Goal: Complete application form

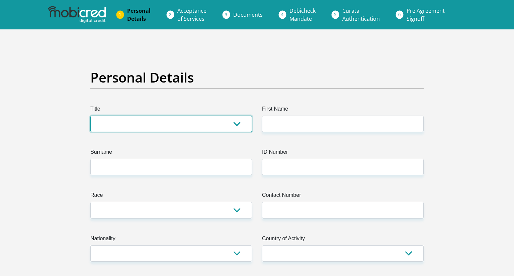
click at [108, 120] on select "Mr Ms Mrs Dr [PERSON_NAME]" at bounding box center [171, 124] width 162 height 16
select select "Ms"
click at [90, 116] on select "Mr Ms Mrs Dr [PERSON_NAME]" at bounding box center [171, 124] width 162 height 16
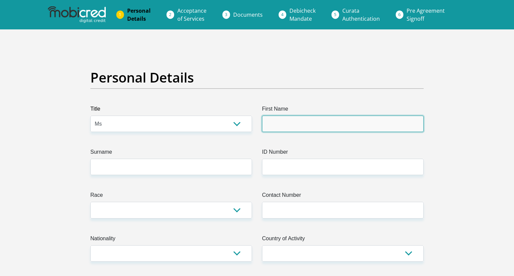
click at [275, 121] on input "First Name" at bounding box center [343, 124] width 162 height 16
type input "Cebokazi"
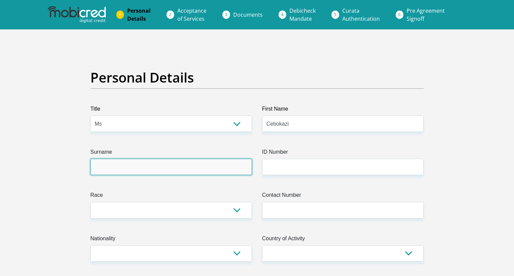
click at [230, 171] on input "Surname" at bounding box center [171, 167] width 162 height 16
type input "Hloma"
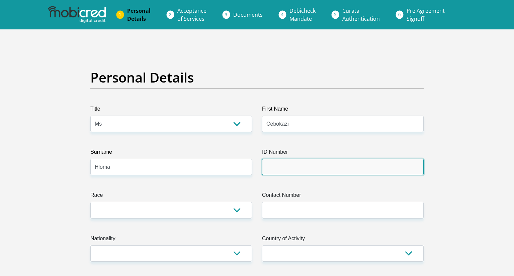
click at [352, 170] on input "ID Number" at bounding box center [343, 167] width 162 height 16
type input "0"
type input "8905291079087"
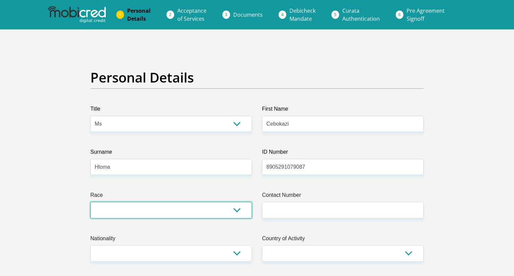
click at [228, 211] on select "Black Coloured Indian White Other" at bounding box center [171, 210] width 162 height 16
select select "1"
click at [90, 202] on select "Black Coloured Indian White Other" at bounding box center [171, 210] width 162 height 16
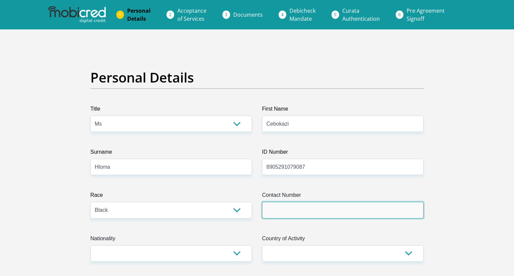
click at [298, 205] on input "Contact Number" at bounding box center [343, 210] width 162 height 16
type input "0786677950"
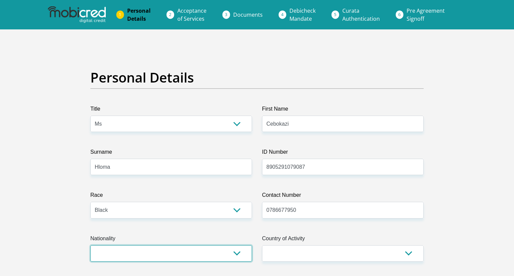
click at [192, 253] on select "[GEOGRAPHIC_DATA] [GEOGRAPHIC_DATA] [GEOGRAPHIC_DATA] [GEOGRAPHIC_DATA] [GEOGRA…" at bounding box center [171, 254] width 162 height 16
select select "ZAF"
click at [90, 246] on select "[GEOGRAPHIC_DATA] [GEOGRAPHIC_DATA] [GEOGRAPHIC_DATA] [GEOGRAPHIC_DATA] [GEOGRA…" at bounding box center [171, 254] width 162 height 16
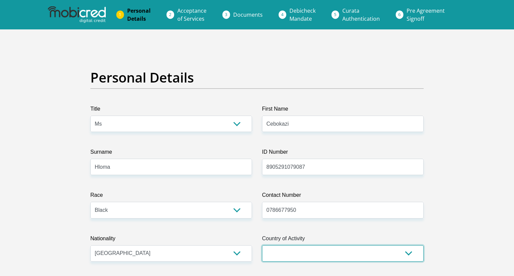
click at [301, 255] on select "[GEOGRAPHIC_DATA] [GEOGRAPHIC_DATA] [GEOGRAPHIC_DATA] [GEOGRAPHIC_DATA] [GEOGRA…" at bounding box center [343, 254] width 162 height 16
select select "ZAF"
click at [262, 246] on select "[GEOGRAPHIC_DATA] [GEOGRAPHIC_DATA] [GEOGRAPHIC_DATA] [GEOGRAPHIC_DATA] [GEOGRA…" at bounding box center [343, 254] width 162 height 16
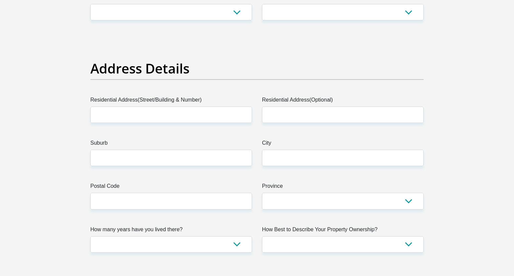
scroll to position [285, 0]
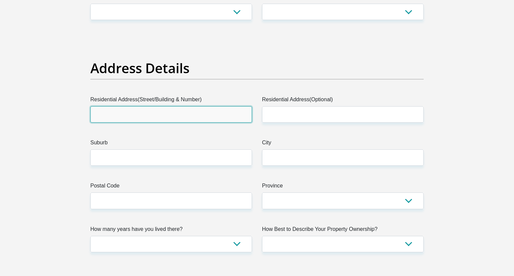
click at [135, 118] on input "Residential Address(Street/Building & Number)" at bounding box center [171, 114] width 162 height 16
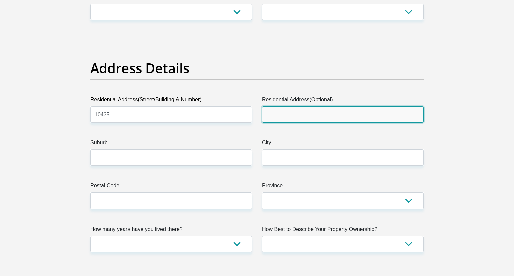
click at [285, 109] on input "Residential Address(Optional)" at bounding box center [343, 114] width 162 height 16
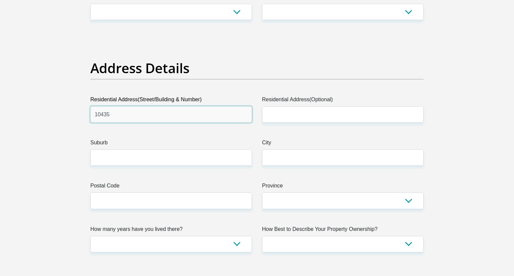
click at [198, 121] on input "10435" at bounding box center [171, 114] width 162 height 16
type input "10435 Extension 14"
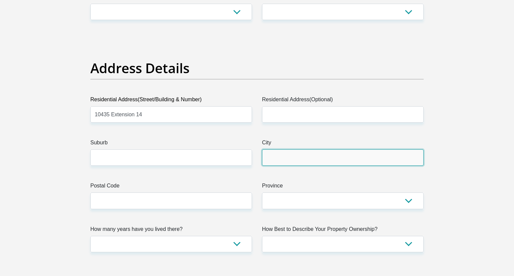
click at [299, 161] on input "City" at bounding box center [343, 158] width 162 height 16
type input "Embalenhle"
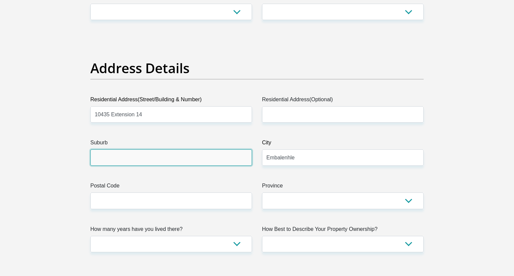
click at [126, 153] on input "Suburb" at bounding box center [171, 158] width 162 height 16
type input "Ext14"
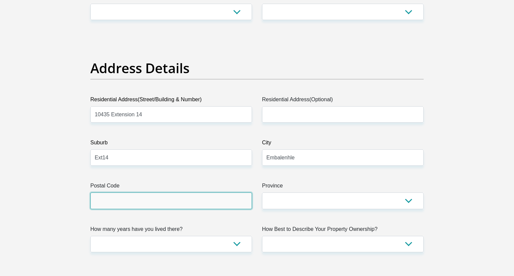
click at [115, 207] on input "Postal Code" at bounding box center [171, 201] width 162 height 16
type input "2285"
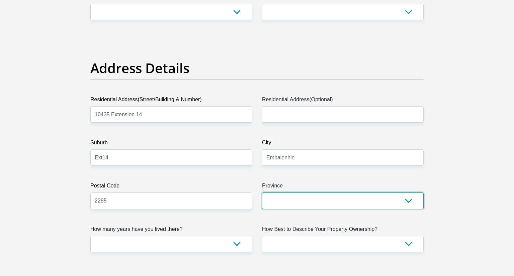
click at [293, 197] on select "Eastern Cape Free State [GEOGRAPHIC_DATA] [GEOGRAPHIC_DATA][DATE] [GEOGRAPHIC_D…" at bounding box center [343, 201] width 162 height 16
select select "[GEOGRAPHIC_DATA]"
click at [262, 193] on select "Eastern Cape Free State [GEOGRAPHIC_DATA] [GEOGRAPHIC_DATA][DATE] [GEOGRAPHIC_D…" at bounding box center [343, 201] width 162 height 16
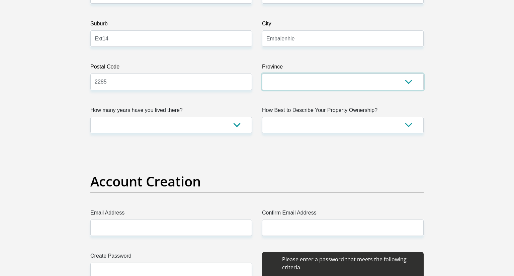
scroll to position [410, 0]
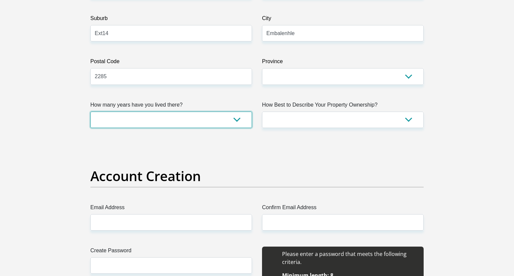
click at [126, 127] on select "less than 1 year 1-3 years 3-5 years 5+ years" at bounding box center [171, 120] width 162 height 16
select select "5"
click at [90, 112] on select "less than 1 year 1-3 years 3-5 years 5+ years" at bounding box center [171, 120] width 162 height 16
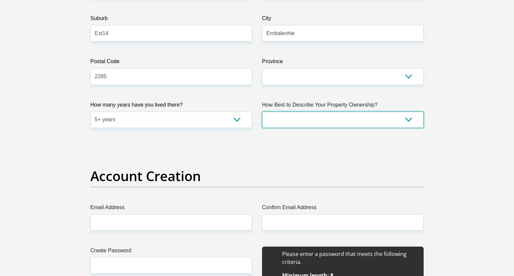
click at [289, 120] on select "Owned Rented Family Owned Company Dwelling" at bounding box center [343, 120] width 162 height 16
select select "parents"
click at [262, 112] on select "Owned Rented Family Owned Company Dwelling" at bounding box center [343, 120] width 162 height 16
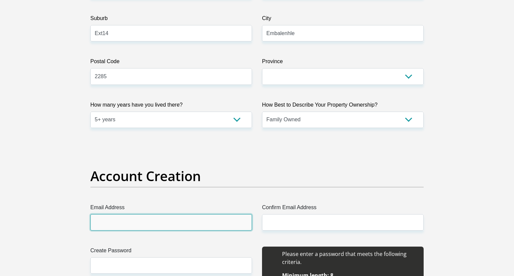
click at [203, 222] on input "Email Address" at bounding box center [171, 223] width 162 height 16
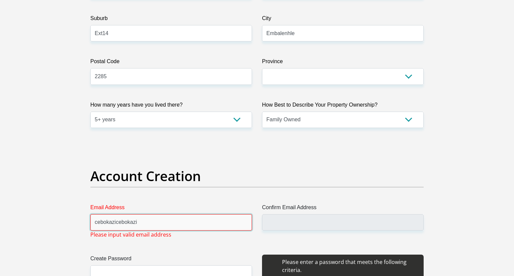
click at [150, 221] on input "cebokazicebokazi" at bounding box center [171, 223] width 162 height 16
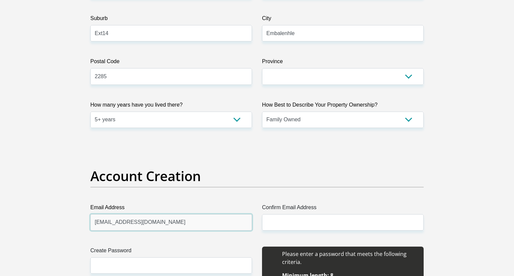
type input "[EMAIL_ADDRESS][DOMAIN_NAME]"
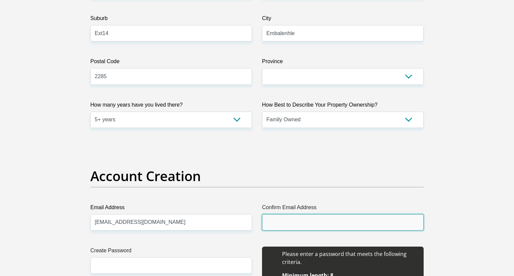
click at [277, 221] on input "Confirm Email Address" at bounding box center [343, 223] width 162 height 16
paste input "[EMAIL_ADDRESS][DOMAIN_NAME]"
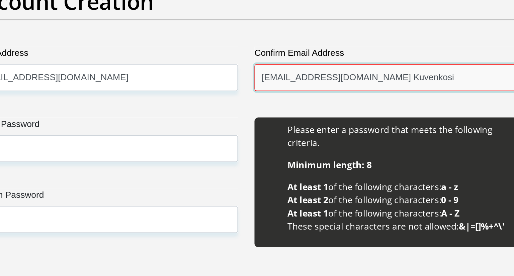
scroll to position [584, 0]
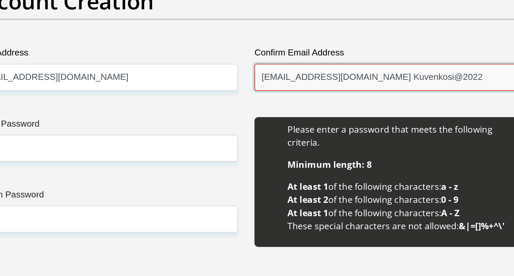
click at [345, 51] on input "[EMAIL_ADDRESS][DOMAIN_NAME] Kuvenkosi@2022" at bounding box center [343, 48] width 162 height 16
click at [348, 48] on input "[EMAIL_ADDRESS][DOMAIN_NAME] Kuvenkosi@2022" at bounding box center [343, 48] width 162 height 16
click at [348, 50] on input "[EMAIL_ADDRESS][DOMAIN_NAME] Kuvenkosi@2022" at bounding box center [343, 48] width 162 height 16
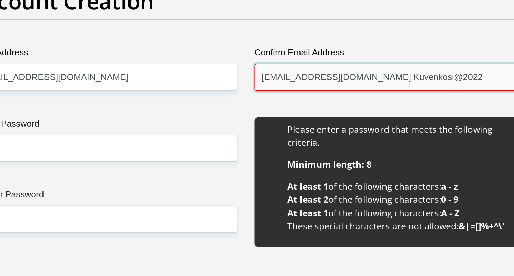
click at [348, 50] on input "[EMAIL_ADDRESS][DOMAIN_NAME] Kuvenkosi@2022" at bounding box center [343, 48] width 162 height 16
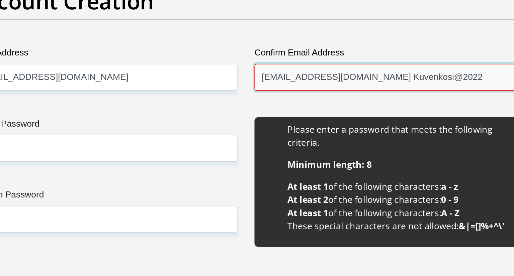
click at [348, 50] on input "[EMAIL_ADDRESS][DOMAIN_NAME] Kuvenkosi@2022" at bounding box center [343, 48] width 162 height 16
click at [373, 48] on input "[EMAIL_ADDRESS][DOMAIN_NAME] Kuvenkosi@2022" at bounding box center [343, 48] width 162 height 16
click at [348, 48] on input "[EMAIL_ADDRESS][DOMAIN_NAME] Kuvenkosi@2022" at bounding box center [343, 48] width 162 height 16
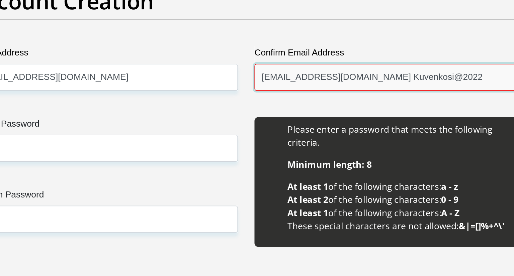
click at [347, 48] on input "[EMAIL_ADDRESS][DOMAIN_NAME] Kuvenkosi@2022" at bounding box center [343, 48] width 162 height 16
click at [387, 48] on input "[EMAIL_ADDRESS][DOMAIN_NAME] Kuvenkosi@2022" at bounding box center [343, 48] width 162 height 16
click at [391, 48] on input "[EMAIL_ADDRESS][DOMAIN_NAME] Kuvenkosi@2022" at bounding box center [343, 48] width 162 height 16
click at [388, 46] on input "[EMAIL_ADDRESS][DOMAIN_NAME] Kuvenkosi@2022" at bounding box center [343, 48] width 162 height 16
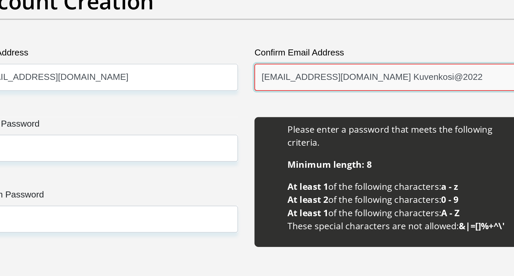
click at [347, 48] on input "[EMAIL_ADDRESS][DOMAIN_NAME] Kuvenkosi@2022" at bounding box center [343, 48] width 162 height 16
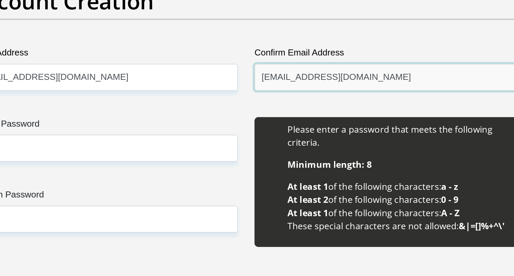
type input "[EMAIL_ADDRESS][DOMAIN_NAME]"
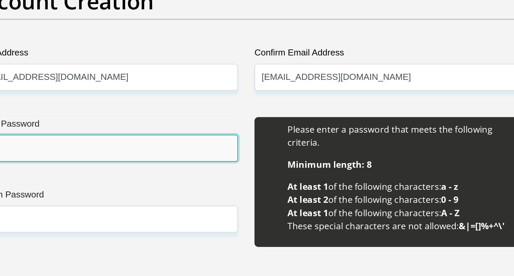
click at [168, 91] on input "Create Password" at bounding box center [171, 91] width 162 height 16
paste input "Kuvenkosi@2022"
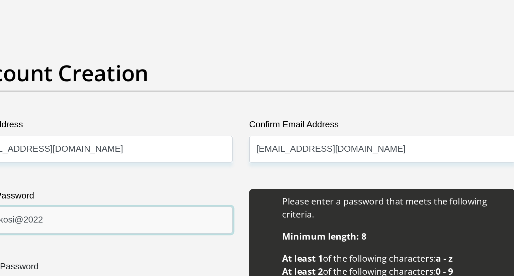
scroll to position [541, 0]
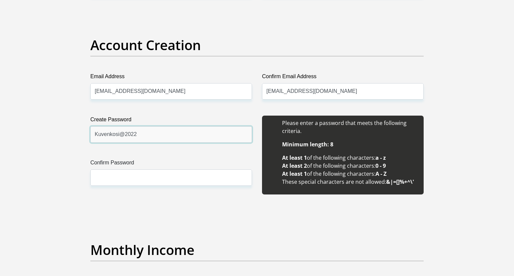
type input "Kuvenkosi@2022"
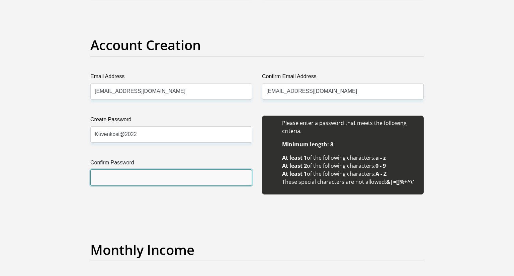
click at [118, 174] on input "Confirm Password" at bounding box center [171, 178] width 162 height 16
paste input "Kuvenkosi@2022"
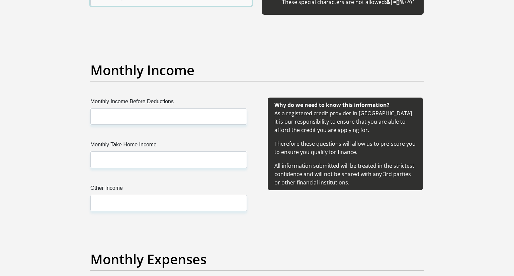
scroll to position [727, 0]
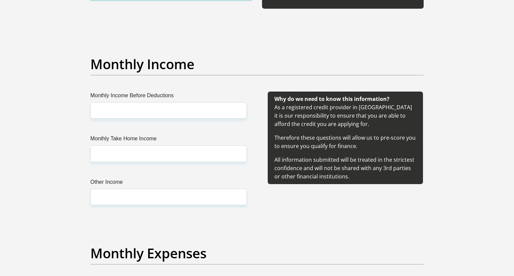
type input "Kuvenkosi@2022"
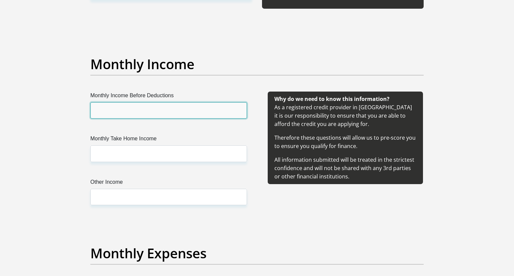
click at [121, 112] on input "Monthly Income Before Deductions" at bounding box center [168, 110] width 157 height 16
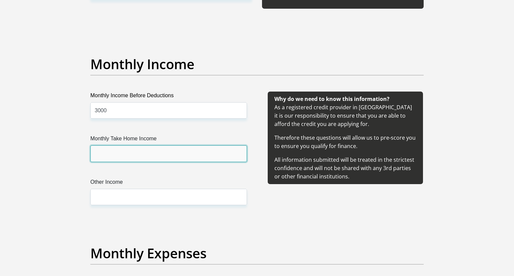
click at [118, 150] on input "Monthly Take Home Income" at bounding box center [168, 154] width 157 height 16
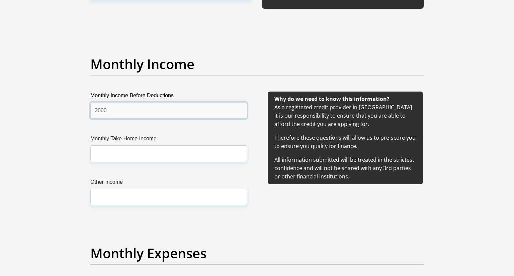
click at [107, 108] on input "3000" at bounding box center [168, 110] width 157 height 16
type input "3"
type input "10000"
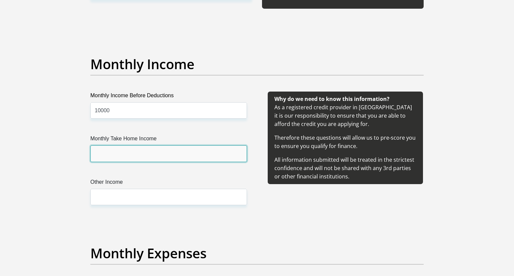
click at [106, 158] on input "Monthly Take Home Income" at bounding box center [168, 154] width 157 height 16
type input "9000"
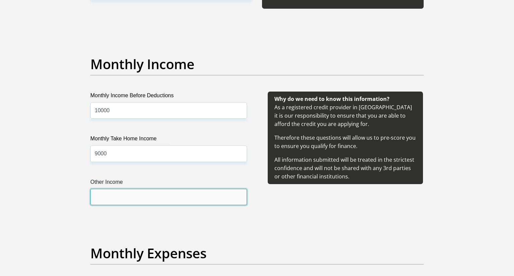
click at [119, 197] on input "Other Income" at bounding box center [168, 197] width 157 height 16
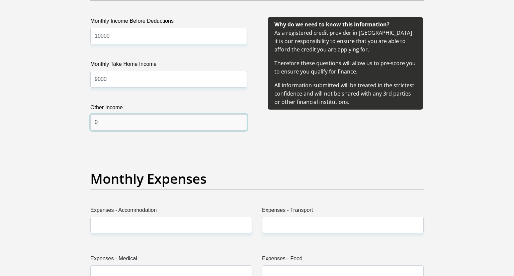
scroll to position [808, 0]
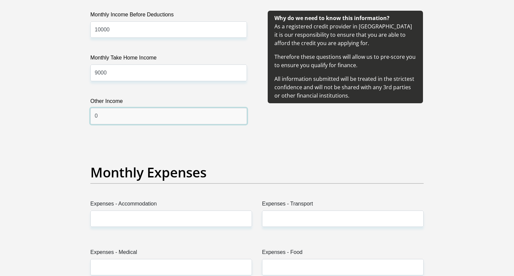
type input "0"
click at [97, 74] on input "9000" at bounding box center [168, 73] width 157 height 16
type input "10000"
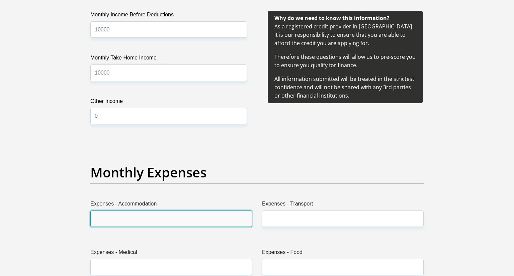
click at [122, 212] on input "Expenses - Accommodation" at bounding box center [171, 219] width 162 height 16
type input "0"
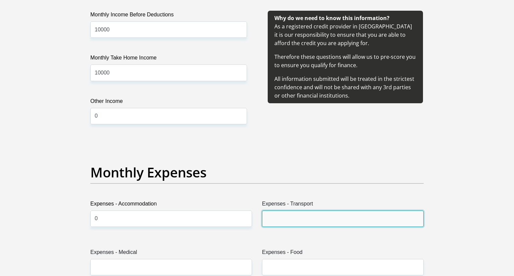
click at [278, 220] on input "Expenses - Transport" at bounding box center [343, 219] width 162 height 16
type input "500"
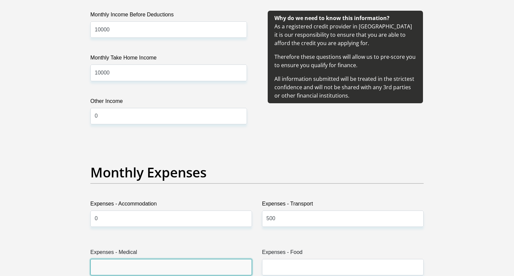
click at [183, 266] on input "Expenses - Medical" at bounding box center [171, 267] width 162 height 16
type input "0"
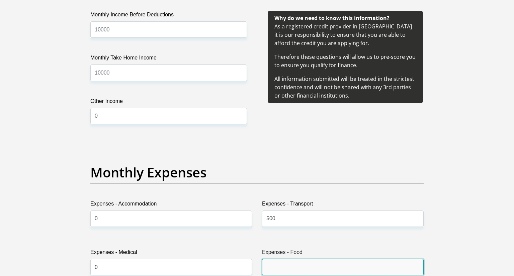
click at [275, 264] on input "Expenses - Food" at bounding box center [343, 267] width 162 height 16
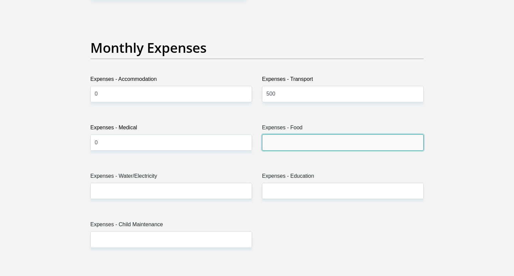
scroll to position [945, 0]
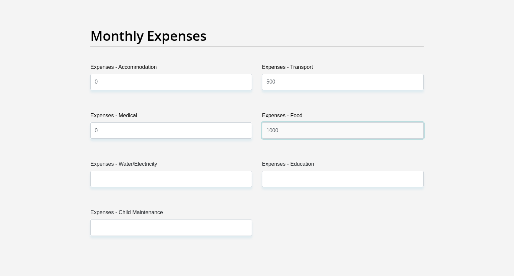
type input "1000"
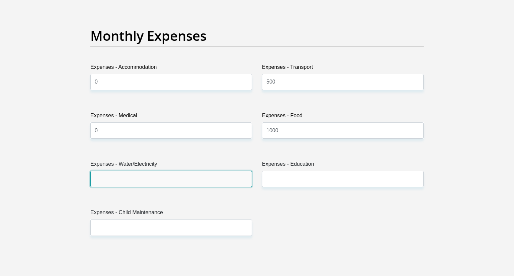
click at [127, 177] on input "Expenses - Water/Electricity" at bounding box center [171, 179] width 162 height 16
type input "500"
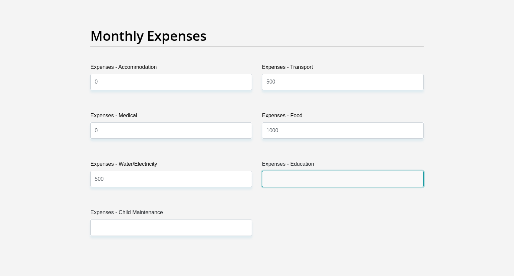
click at [289, 184] on input "Expenses - Education" at bounding box center [343, 179] width 162 height 16
type input "0"
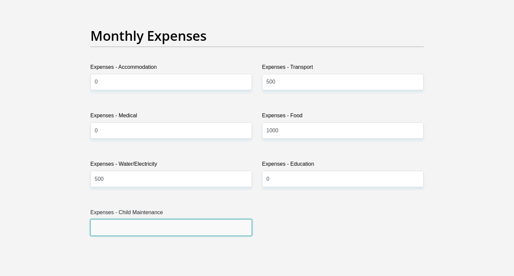
click at [117, 223] on input "Expenses - Child Maintenance" at bounding box center [171, 228] width 162 height 16
type input "2"
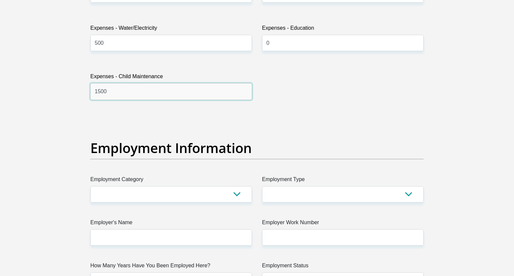
scroll to position [1079, 0]
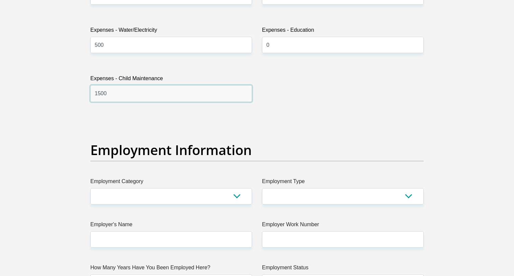
type input "1500"
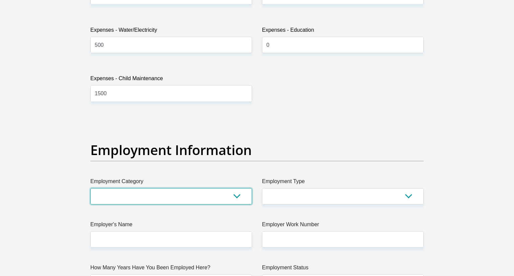
click at [145, 196] on select "AGRICULTURE ALCOHOL & TOBACCO CONSTRUCTION MATERIALS METALLURGY EQUIPMENT FOR R…" at bounding box center [171, 196] width 162 height 16
select select "53"
click at [90, 188] on select "AGRICULTURE ALCOHOL & TOBACCO CONSTRUCTION MATERIALS METALLURGY EQUIPMENT FOR R…" at bounding box center [171, 196] width 162 height 16
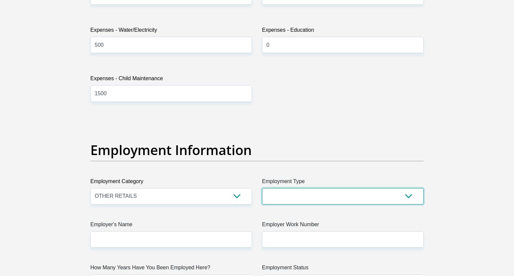
click at [286, 192] on select "College/Lecturer Craft Seller Creative Driver Executive Farmer Forces - Non Com…" at bounding box center [343, 196] width 162 height 16
select select "Self-Employed"
click at [262, 188] on select "College/Lecturer Craft Seller Creative Driver Executive Farmer Forces - Non Com…" at bounding box center [343, 196] width 162 height 16
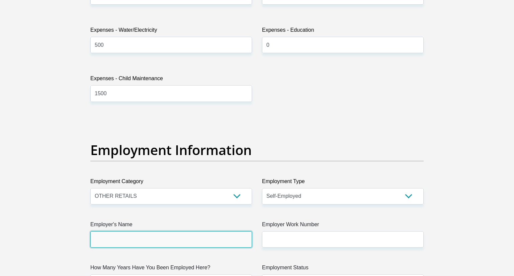
click at [185, 237] on input "Employer's Name" at bounding box center [171, 240] width 162 height 16
type input "Cebozazi"
type input "Cebokazi"
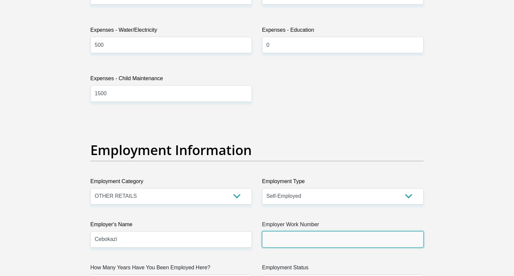
click at [374, 242] on input "Employer Work Number" at bounding box center [343, 240] width 162 height 16
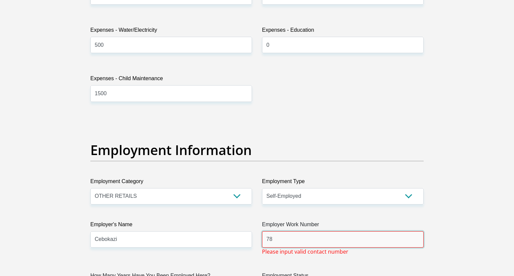
type input "7"
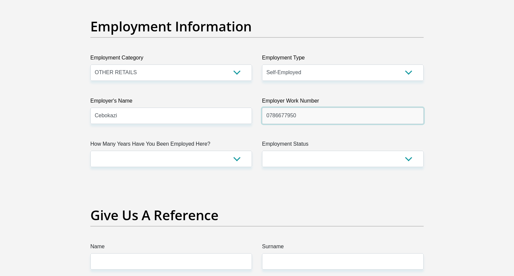
scroll to position [1209, 0]
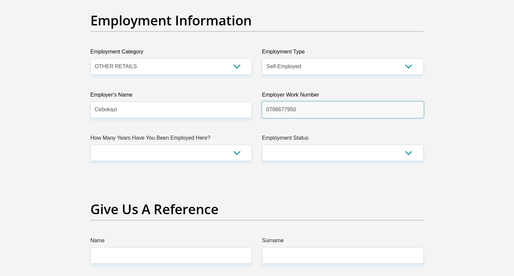
type input "0786677950"
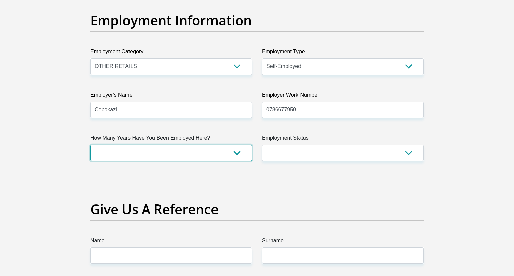
click at [225, 150] on select "less than 1 year 1-3 years 3-5 years 5+ years" at bounding box center [171, 153] width 162 height 16
select select "60"
click at [90, 145] on select "less than 1 year 1-3 years 3-5 years 5+ years" at bounding box center [171, 153] width 162 height 16
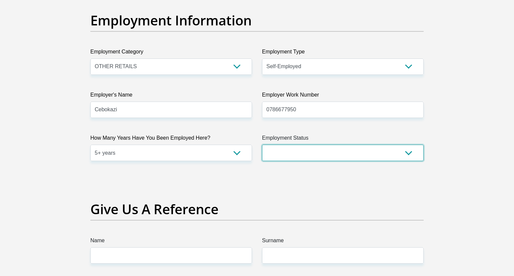
click at [274, 152] on select "Permanent/Full-time Part-time/Casual [DEMOGRAPHIC_DATA] Worker Self-Employed Ho…" at bounding box center [343, 153] width 162 height 16
select select "4"
click at [262, 145] on select "Permanent/Full-time Part-time/Casual [DEMOGRAPHIC_DATA] Worker Self-Employed Ho…" at bounding box center [343, 153] width 162 height 16
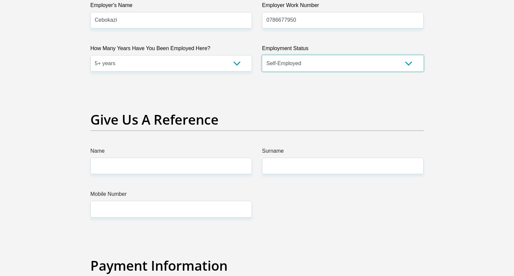
scroll to position [1294, 0]
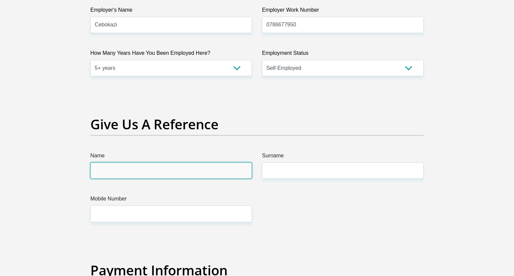
click at [211, 172] on input "Name" at bounding box center [171, 171] width 162 height 16
type input "Nozibele"
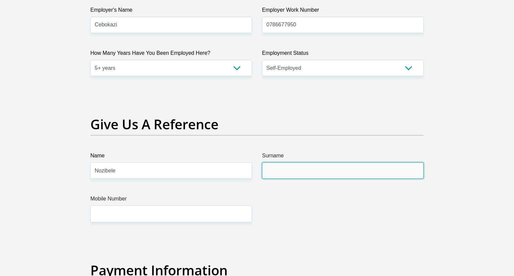
click at [362, 174] on input "Surname" at bounding box center [343, 171] width 162 height 16
type input "Hloma"
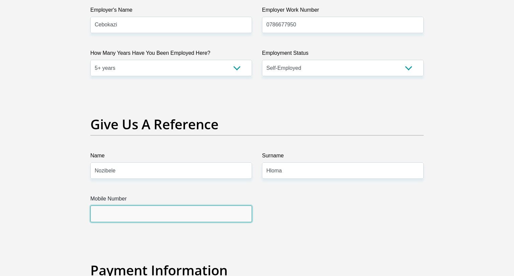
click at [223, 214] on input "Mobile Number" at bounding box center [171, 214] width 162 height 16
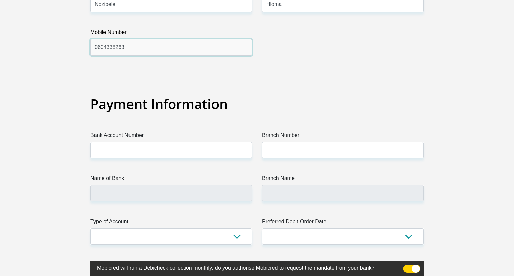
scroll to position [1463, 0]
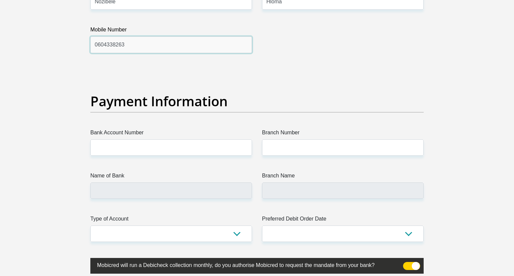
type input "0604338263"
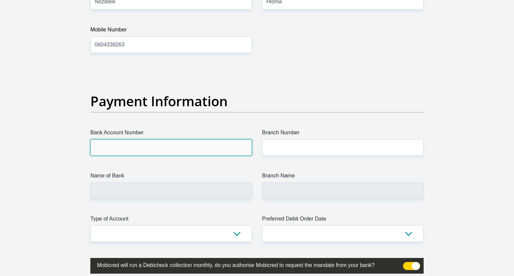
click at [126, 151] on input "Bank Account Number" at bounding box center [171, 148] width 162 height 16
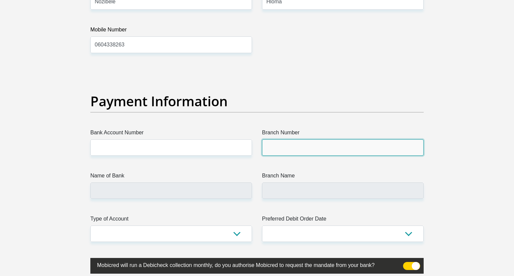
click at [280, 154] on input "Branch Number" at bounding box center [343, 148] width 162 height 16
type input "470010"
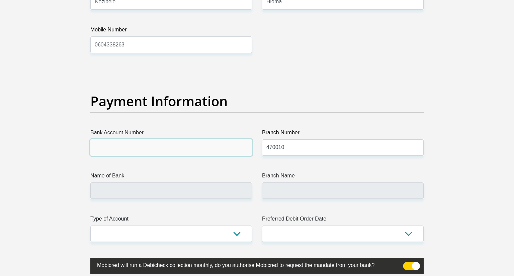
click at [167, 150] on input "Bank Account Number" at bounding box center [171, 148] width 162 height 16
type input "CAPITEC BANK LIMITED"
type input "CAPITEC BANK CPC"
type input "1402854569"
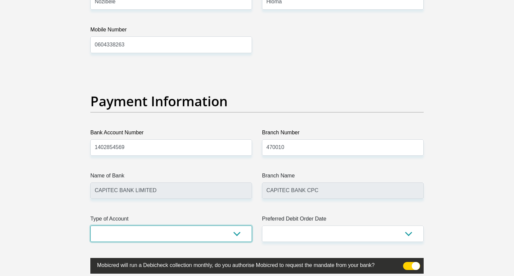
click at [189, 234] on select "Cheque Savings" at bounding box center [171, 234] width 162 height 16
select select "SAV"
click at [90, 226] on select "Cheque Savings" at bounding box center [171, 234] width 162 height 16
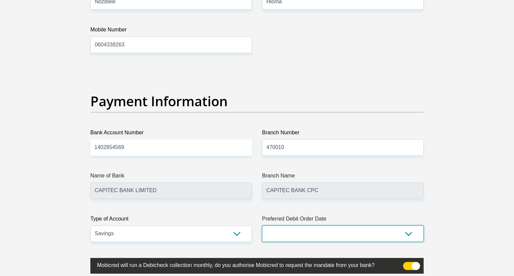
click at [275, 232] on select "1st 2nd 3rd 4th 5th 7th 18th 19th 20th 21st 22nd 23rd 24th 25th 26th 27th 28th …" at bounding box center [343, 234] width 162 height 16
select select "7"
click at [262, 226] on select "1st 2nd 3rd 4th 5th 7th 18th 19th 20th 21st 22nd 23rd 24th 25th 26th 27th 28th …" at bounding box center [343, 234] width 162 height 16
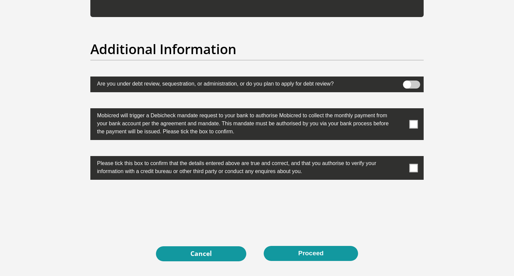
scroll to position [2064, 0]
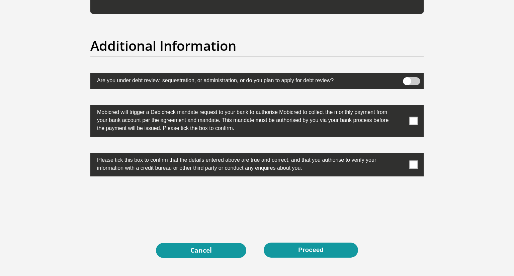
click at [265, 107] on label "Mobicred will trigger a Debicheck mandate request to your bank to authorise Mob…" at bounding box center [240, 119] width 300 height 29
click at [415, 122] on span at bounding box center [414, 121] width 8 height 8
click at [400, 107] on input "checkbox" at bounding box center [400, 107] width 0 height 0
click at [413, 161] on span at bounding box center [414, 165] width 8 height 8
click at [400, 155] on input "checkbox" at bounding box center [400, 155] width 0 height 0
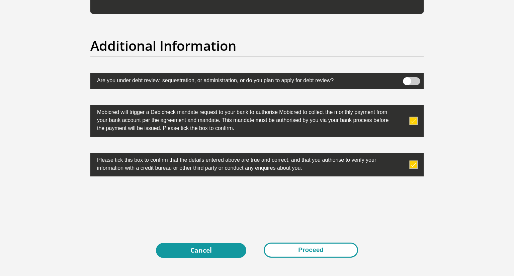
click at [301, 250] on button "Proceed" at bounding box center [311, 250] width 94 height 15
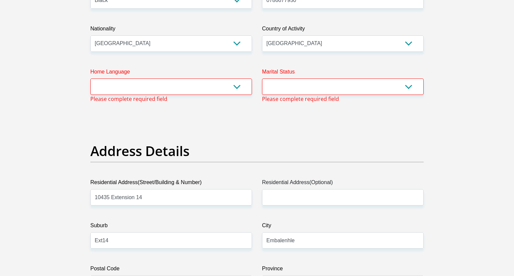
scroll to position [205, 0]
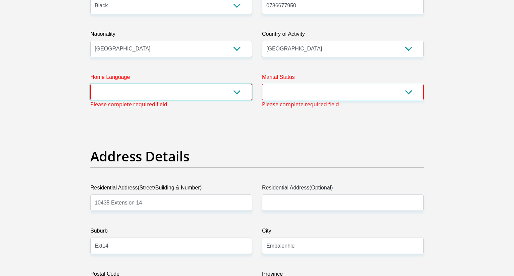
click at [175, 95] on select "Afrikaans English Sepedi South Ndebele Southern Sotho Swati Tsonga Tswana Venda…" at bounding box center [171, 92] width 162 height 16
select select "xho"
click at [90, 84] on select "Afrikaans English Sepedi South Ndebele Southern Sotho Swati Tsonga Tswana Venda…" at bounding box center [171, 92] width 162 height 16
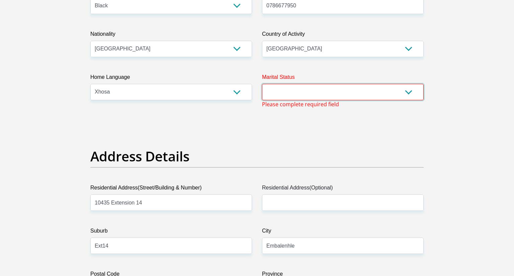
click at [303, 91] on select "Married ANC Single Divorced Widowed Married COP or Customary Law" at bounding box center [343, 92] width 162 height 16
select select "2"
click at [262, 84] on select "Married ANC Single Divorced Widowed Married COP or Customary Law" at bounding box center [343, 92] width 162 height 16
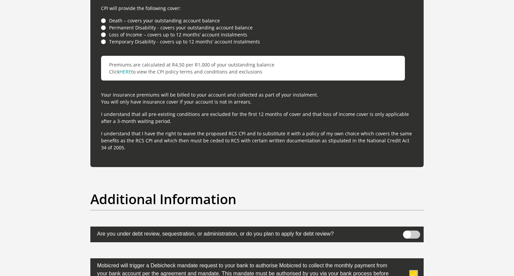
scroll to position [2123, 0]
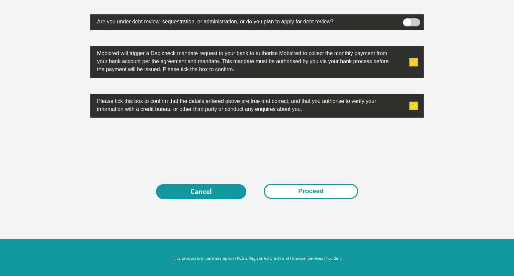
click at [326, 189] on button "Proceed" at bounding box center [311, 191] width 94 height 15
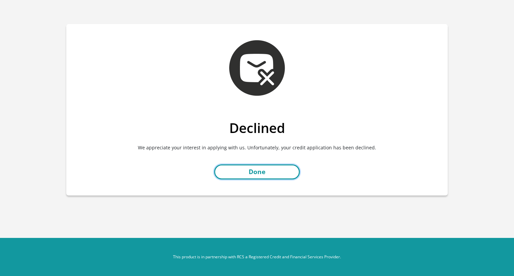
click at [279, 170] on link "Done" at bounding box center [257, 172] width 86 height 15
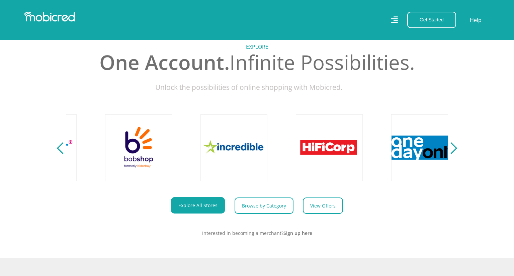
scroll to position [0, 1240]
